Goal: Use online tool/utility: Utilize a website feature to perform a specific function

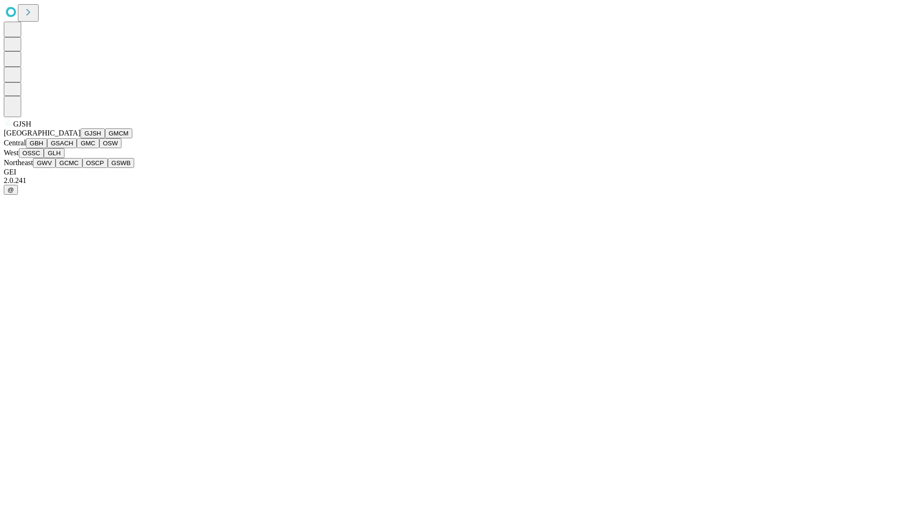
click at [80, 138] on button "GJSH" at bounding box center [92, 134] width 24 height 10
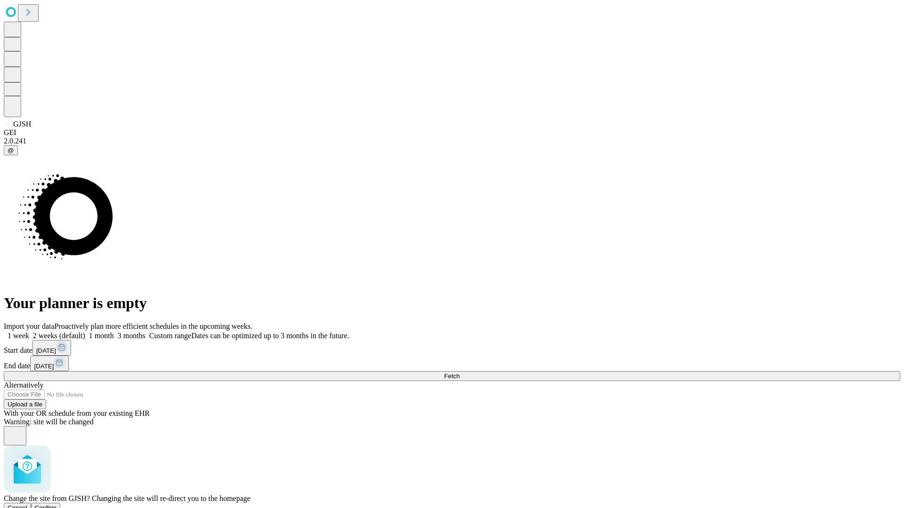
click at [57, 505] on span "Confirm" at bounding box center [46, 508] width 22 height 7
click at [85, 332] on label "2 weeks (default)" at bounding box center [57, 336] width 56 height 8
click at [459, 373] on span "Fetch" at bounding box center [452, 376] width 16 height 7
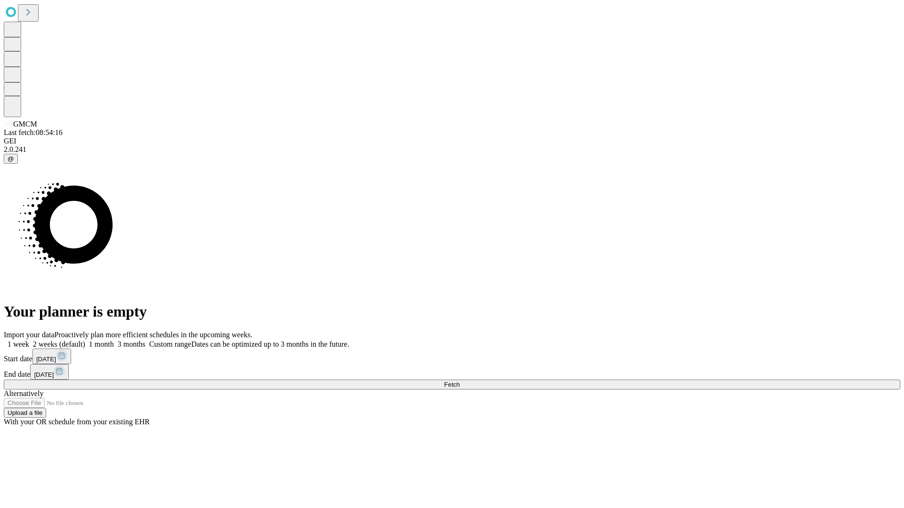
click at [85, 340] on label "2 weeks (default)" at bounding box center [57, 344] width 56 height 8
click at [459, 381] on span "Fetch" at bounding box center [452, 384] width 16 height 7
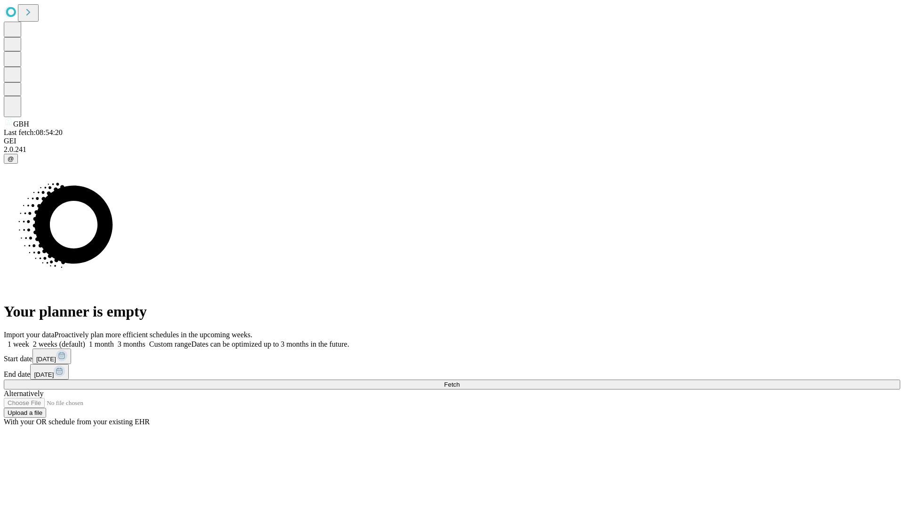
click at [85, 340] on label "2 weeks (default)" at bounding box center [57, 344] width 56 height 8
click at [459, 381] on span "Fetch" at bounding box center [452, 384] width 16 height 7
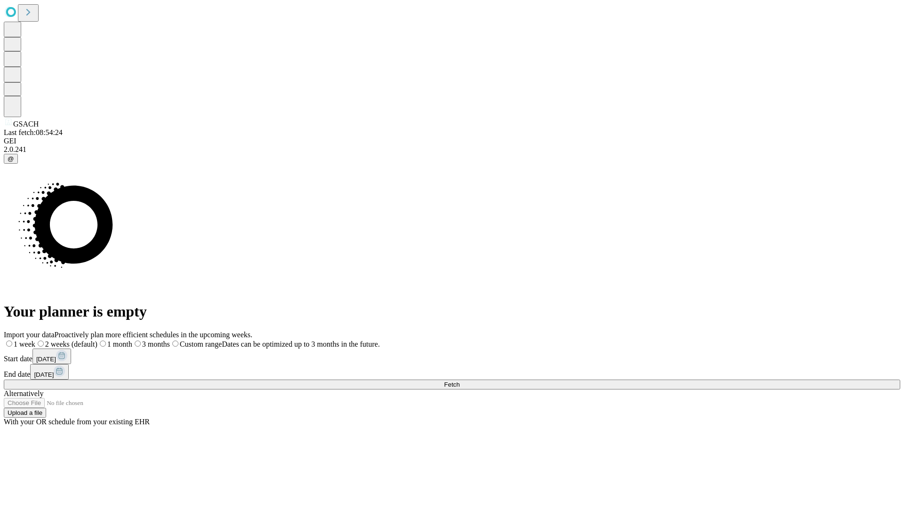
click at [459, 381] on span "Fetch" at bounding box center [452, 384] width 16 height 7
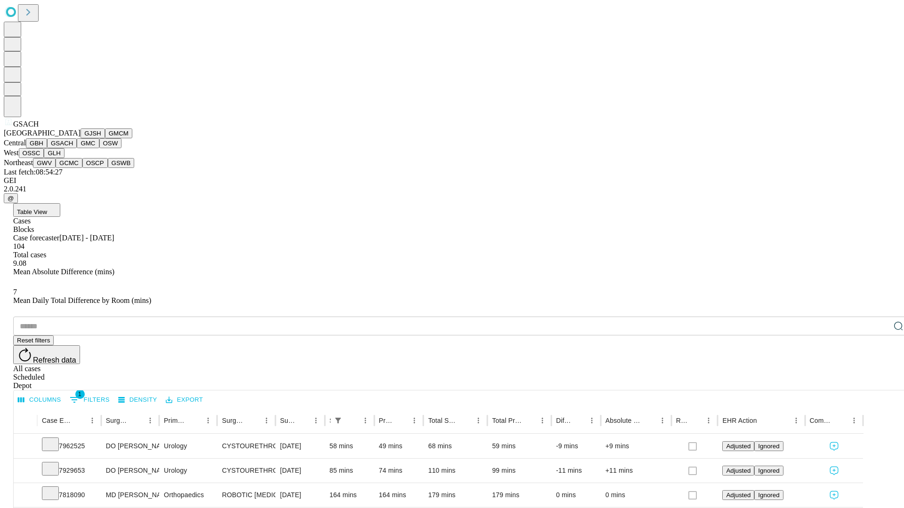
click at [77, 148] on button "GMC" at bounding box center [88, 143] width 22 height 10
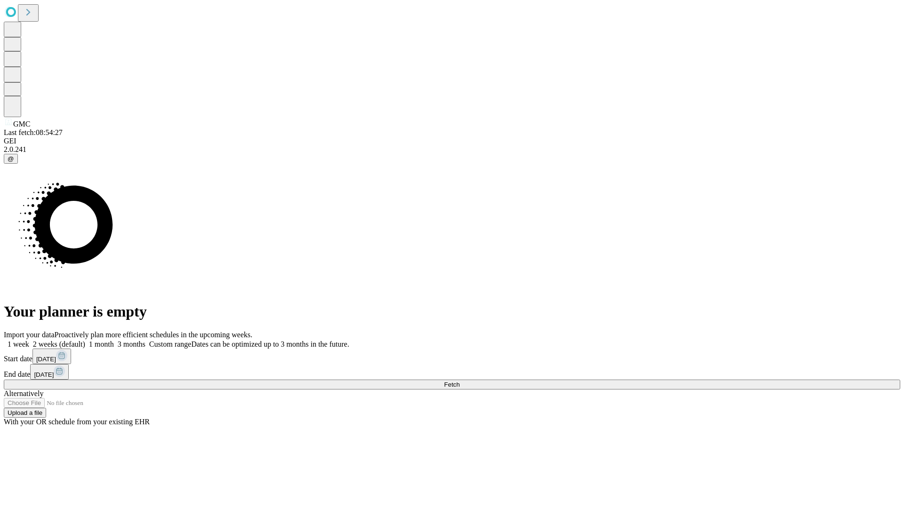
click at [85, 340] on label "2 weeks (default)" at bounding box center [57, 344] width 56 height 8
click at [459, 381] on span "Fetch" at bounding box center [452, 384] width 16 height 7
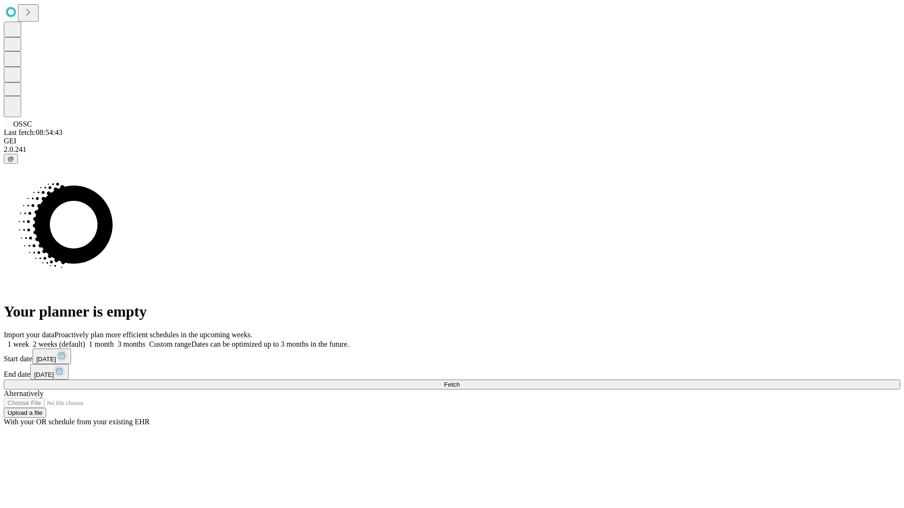
click at [459, 381] on span "Fetch" at bounding box center [452, 384] width 16 height 7
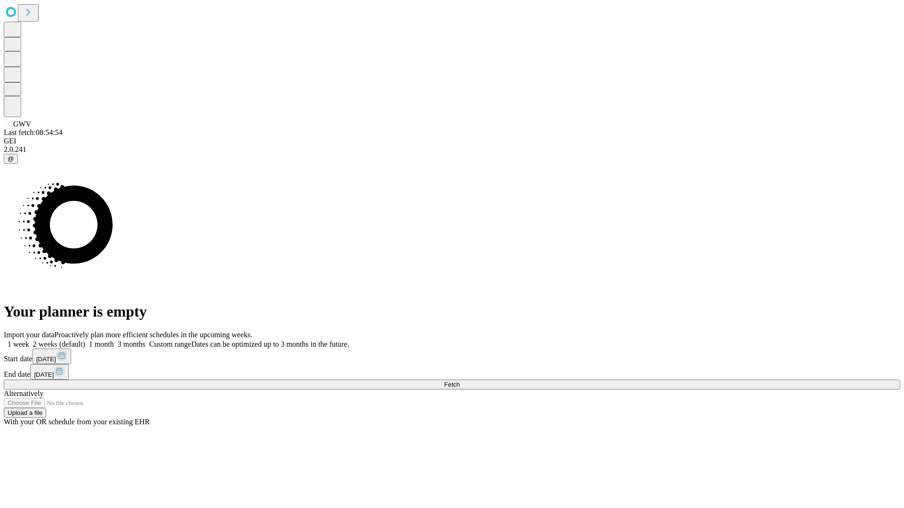
click at [85, 340] on label "2 weeks (default)" at bounding box center [57, 344] width 56 height 8
click at [459, 381] on span "Fetch" at bounding box center [452, 384] width 16 height 7
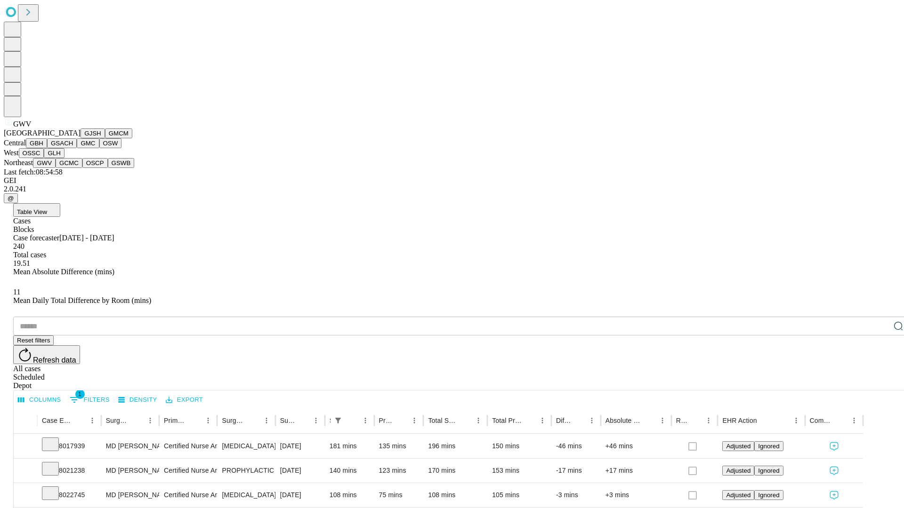
click at [73, 168] on button "GCMC" at bounding box center [69, 163] width 27 height 10
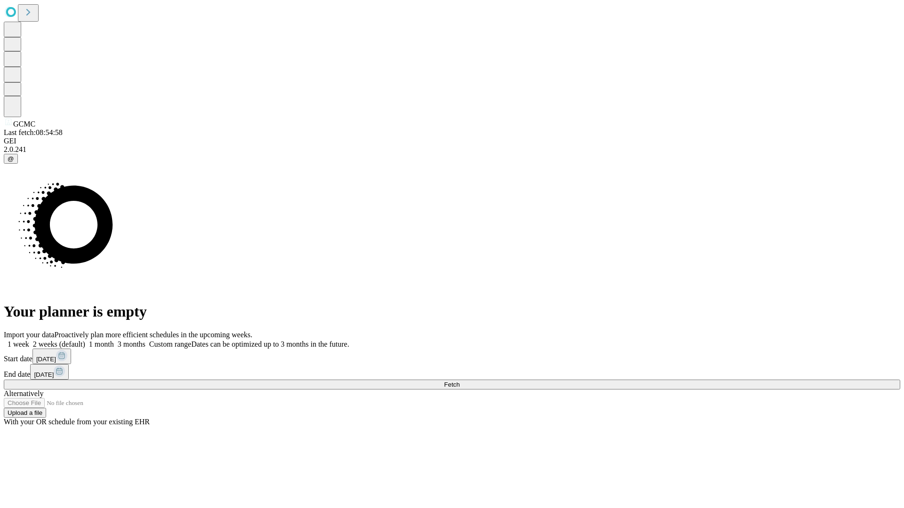
click at [85, 340] on label "2 weeks (default)" at bounding box center [57, 344] width 56 height 8
click at [459, 381] on span "Fetch" at bounding box center [452, 384] width 16 height 7
